Goal: Find specific page/section: Find specific page/section

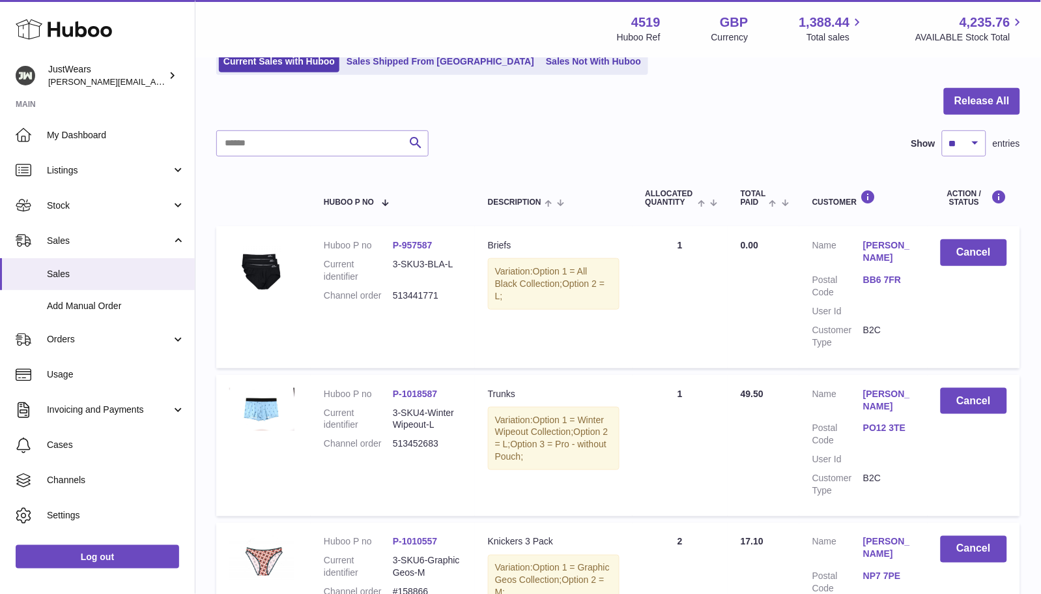
click at [76, 31] on use at bounding box center [64, 30] width 96 height 20
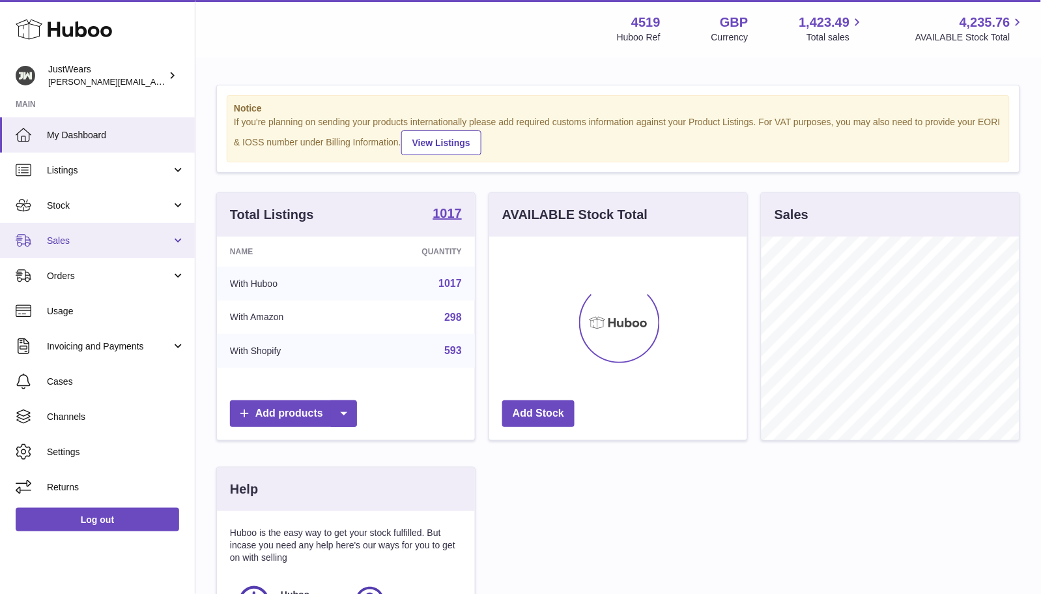
scroll to position [203, 257]
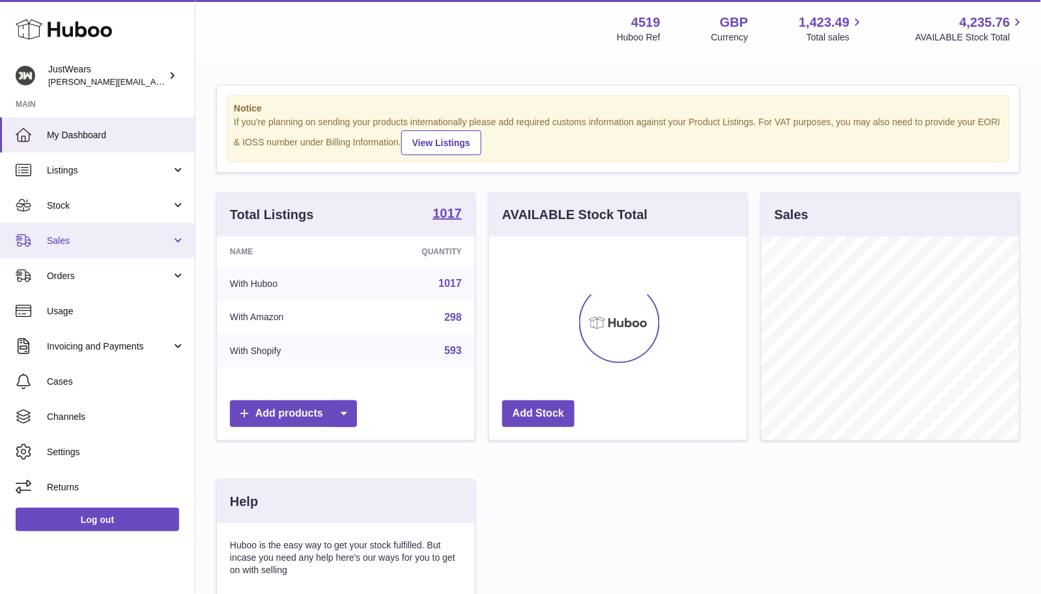
click at [106, 229] on link "Sales" at bounding box center [97, 240] width 195 height 35
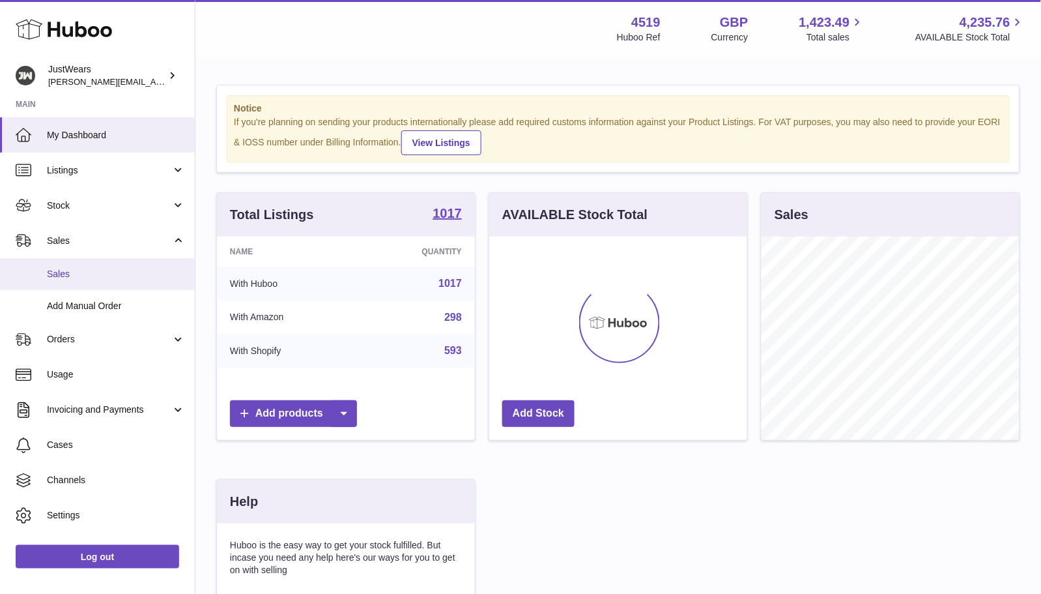
click at [106, 272] on span "Sales" at bounding box center [116, 274] width 138 height 12
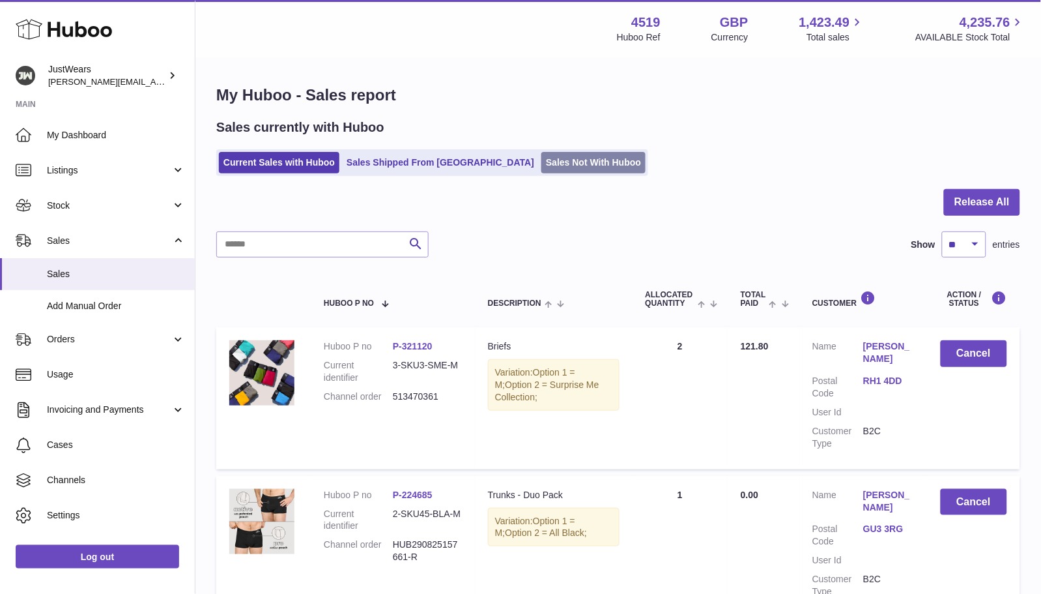
click at [555, 166] on link "Sales Not With Huboo" at bounding box center [594, 163] width 104 height 22
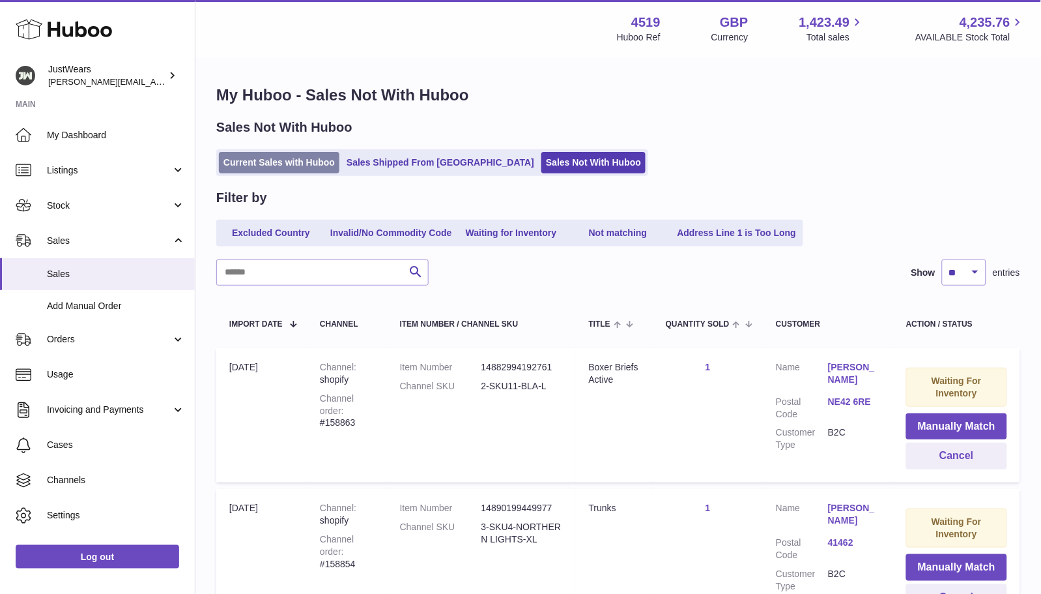
click at [288, 162] on link "Current Sales with Huboo" at bounding box center [279, 163] width 121 height 22
